Goal: Transaction & Acquisition: Purchase product/service

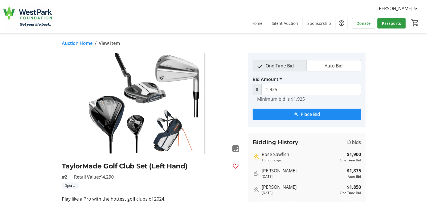
click at [311, 112] on span "Place Bid" at bounding box center [310, 114] width 19 height 7
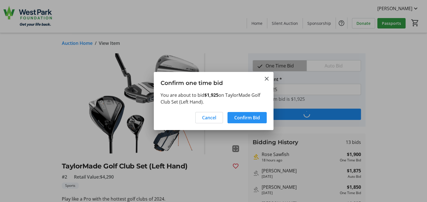
click at [255, 117] on span "Confirm Bid" at bounding box center [248, 117] width 26 height 7
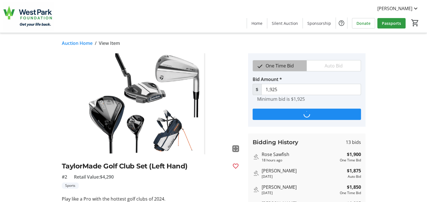
type input "1,950"
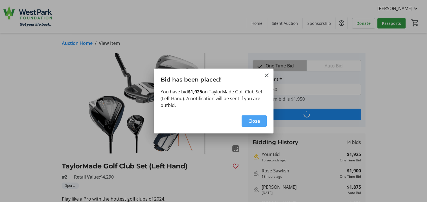
click at [257, 121] on span "Close" at bounding box center [255, 121] width 12 height 7
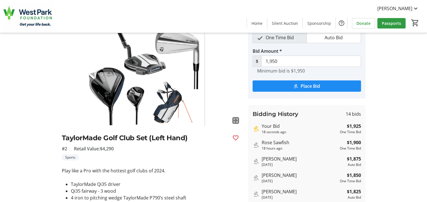
scroll to position [85, 0]
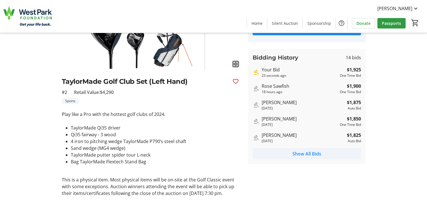
click at [305, 154] on span "Show All Bids" at bounding box center [307, 154] width 29 height 7
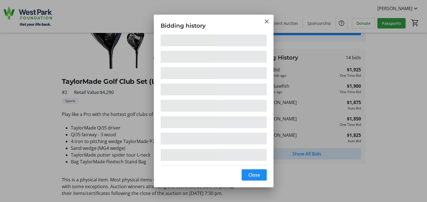
scroll to position [0, 0]
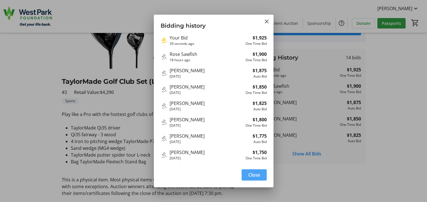
click at [252, 173] on span "Close" at bounding box center [255, 175] width 12 height 7
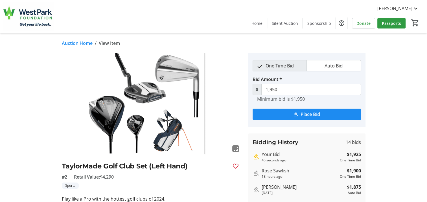
click at [81, 43] on link "Auction Home" at bounding box center [77, 43] width 31 height 7
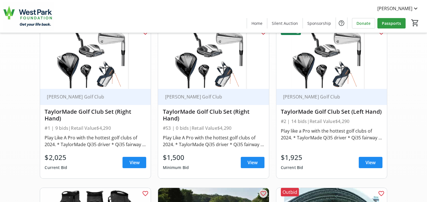
scroll to position [85, 0]
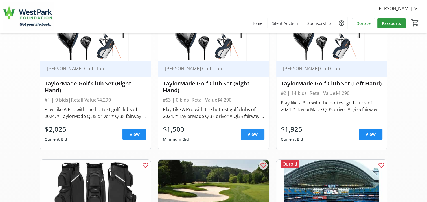
click at [250, 137] on span "View" at bounding box center [253, 134] width 10 height 7
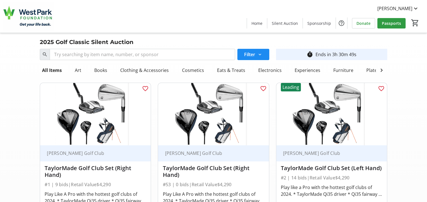
scroll to position [28, 0]
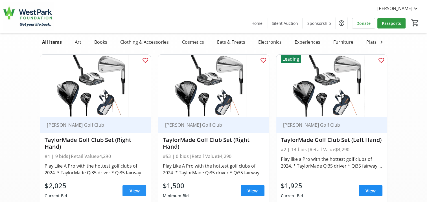
click at [143, 194] on span at bounding box center [135, 191] width 24 height 14
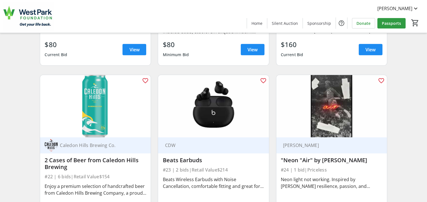
scroll to position [1328, 0]
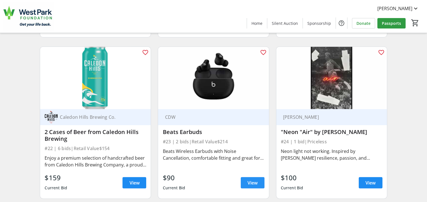
click at [251, 186] on span "View" at bounding box center [253, 183] width 10 height 7
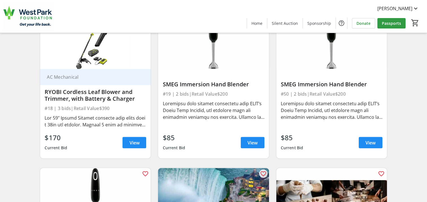
scroll to position [1017, 0]
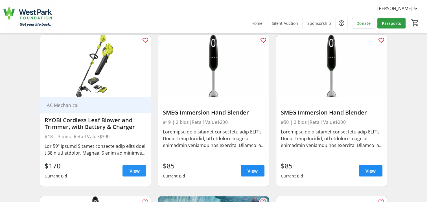
click at [130, 172] on span "View" at bounding box center [134, 171] width 10 height 7
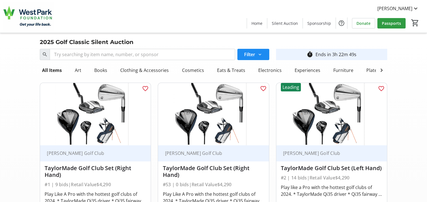
scroll to position [85, 0]
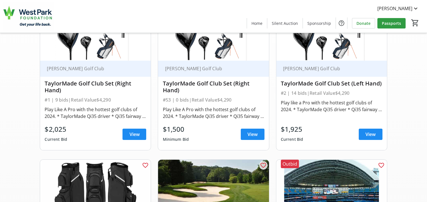
click at [373, 135] on span "View" at bounding box center [371, 134] width 10 height 7
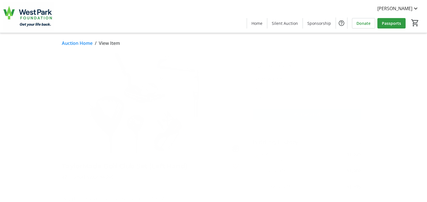
scroll to position [57, 0]
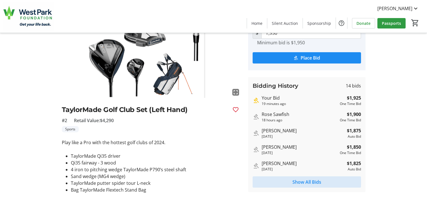
click at [306, 182] on span "Show All Bids" at bounding box center [307, 182] width 29 height 7
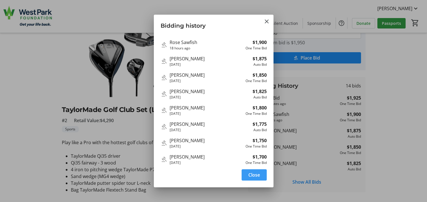
scroll to position [0, 0]
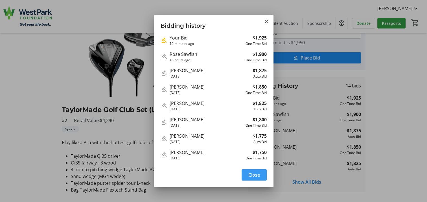
click at [254, 176] on span "Close" at bounding box center [255, 175] width 12 height 7
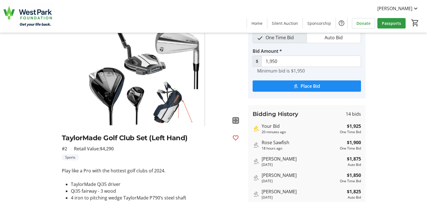
scroll to position [57, 0]
